Goal: Task Accomplishment & Management: Complete application form

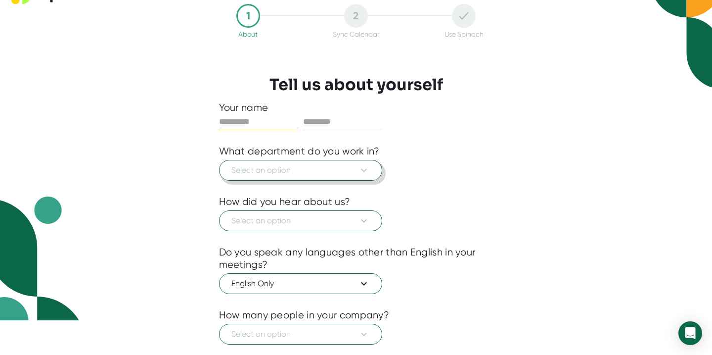
scroll to position [94, 0]
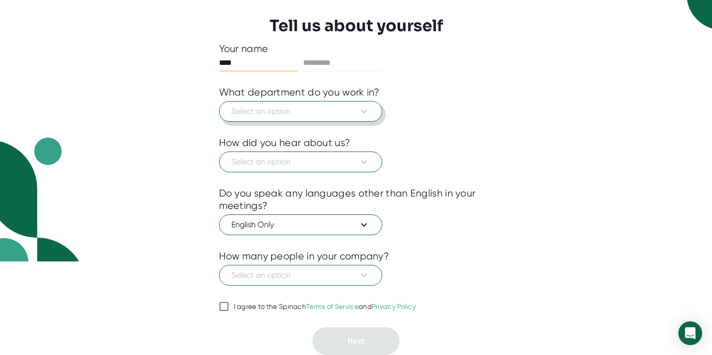
type input "****"
type input "********"
click at [366, 105] on button "Select an option" at bounding box center [300, 111] width 163 height 21
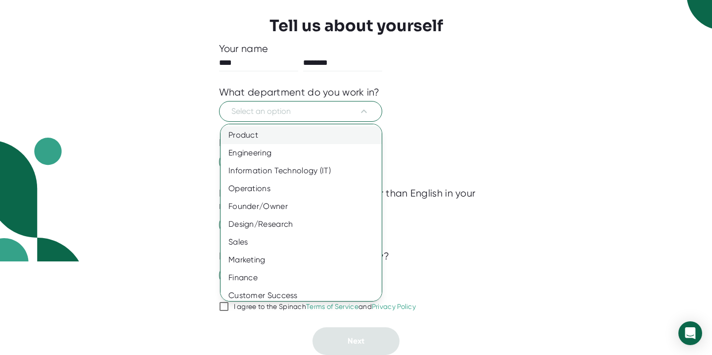
click at [273, 132] on div "Product" at bounding box center [301, 135] width 161 height 18
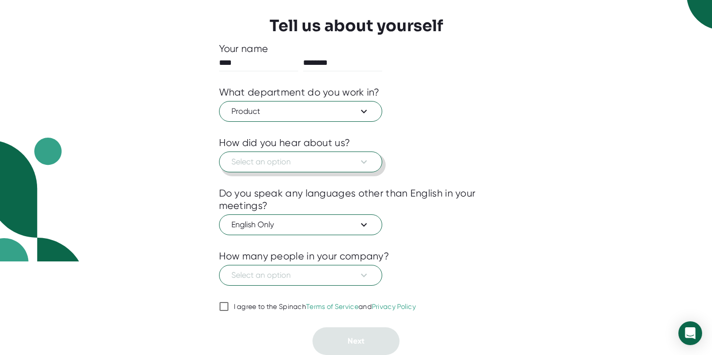
click at [254, 166] on span "Select an option" at bounding box center [300, 162] width 138 height 12
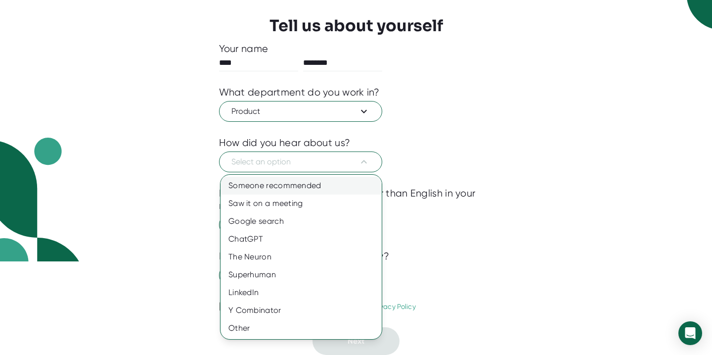
click at [246, 189] on div "Someone recommended" at bounding box center [301, 186] width 161 height 18
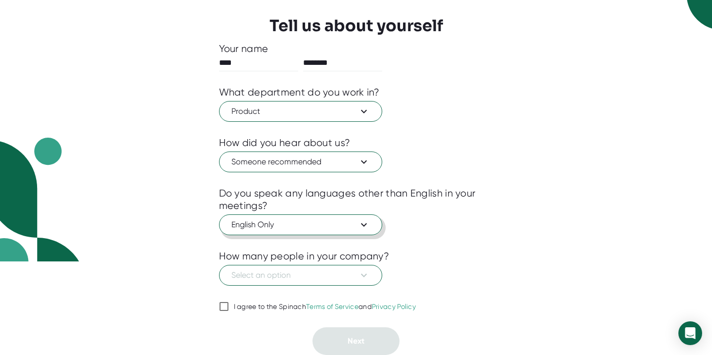
click at [248, 223] on span "English Only" at bounding box center [300, 225] width 138 height 12
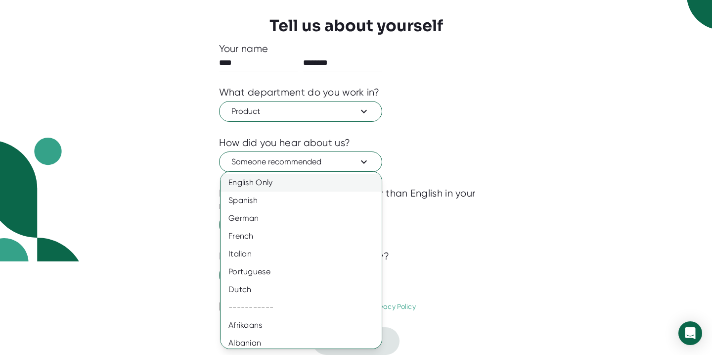
click at [244, 190] on div "English Only" at bounding box center [301, 183] width 161 height 18
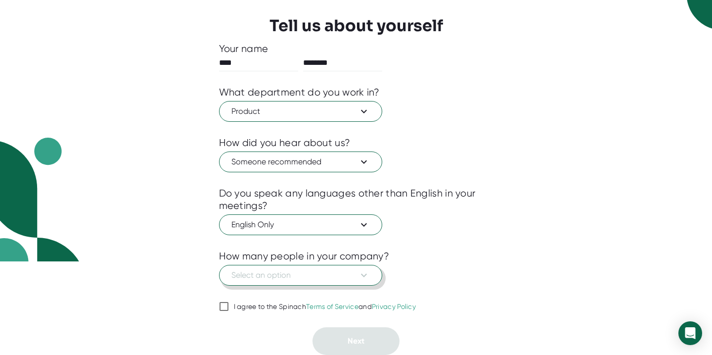
click at [245, 274] on span "Select an option" at bounding box center [300, 275] width 138 height 12
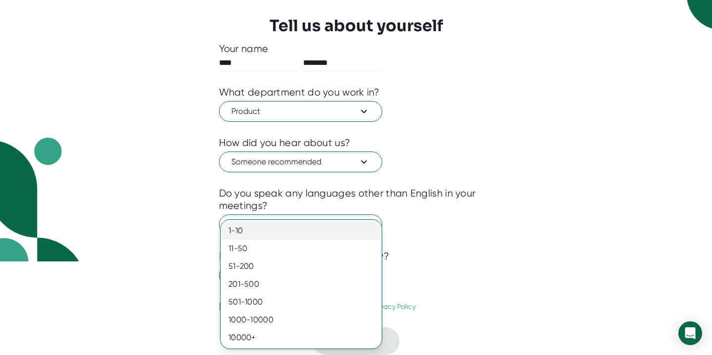
click at [238, 236] on div "1-10" at bounding box center [301, 231] width 161 height 18
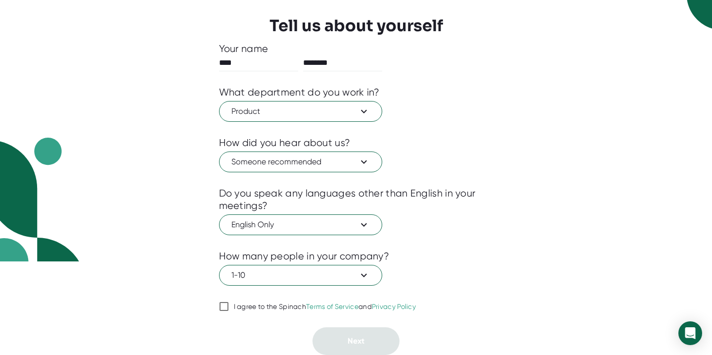
click at [225, 303] on input "I agree to the Spinach Terms of Service and Privacy Policy" at bounding box center [224, 306] width 10 height 12
checkbox input "true"
click at [335, 341] on button "Next" at bounding box center [355, 341] width 87 height 28
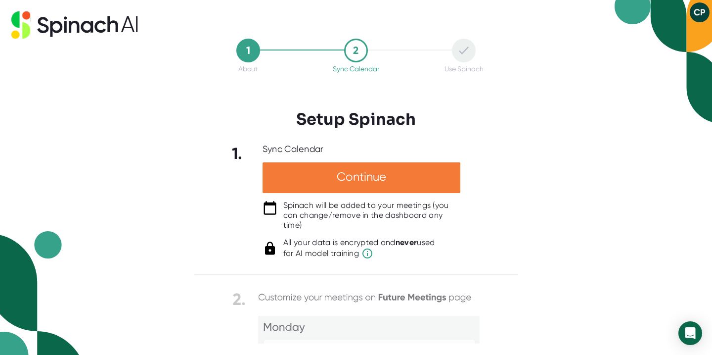
click at [356, 189] on div "Continue" at bounding box center [362, 177] width 198 height 31
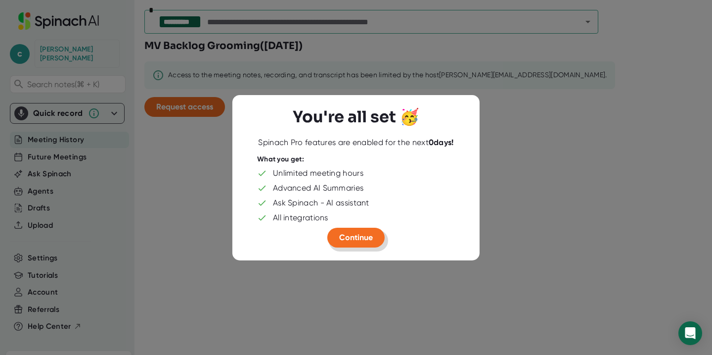
click at [346, 239] on span "Continue" at bounding box center [356, 236] width 34 height 9
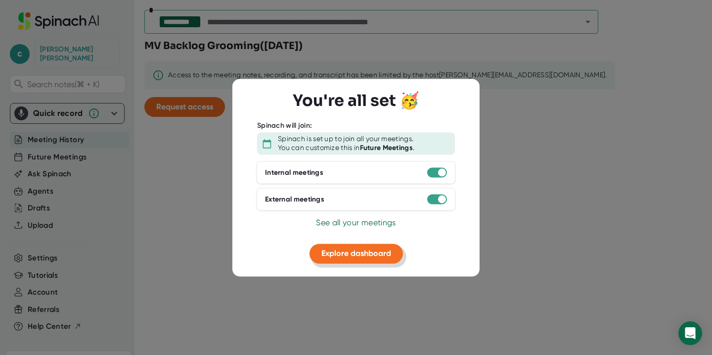
click at [345, 251] on span "Explore dashboard" at bounding box center [356, 253] width 70 height 9
